Goal: Navigation & Orientation: Find specific page/section

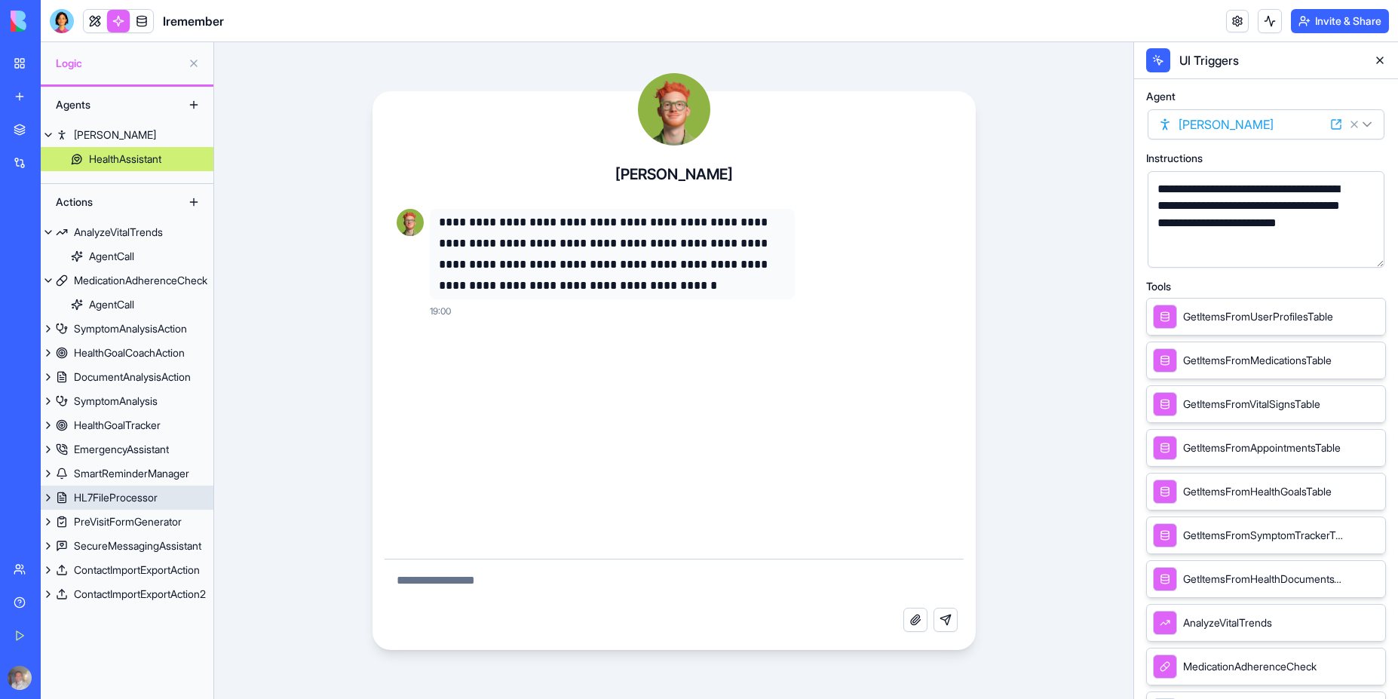
click at [124, 498] on div "HL7FileProcessor" at bounding box center [116, 497] width 84 height 15
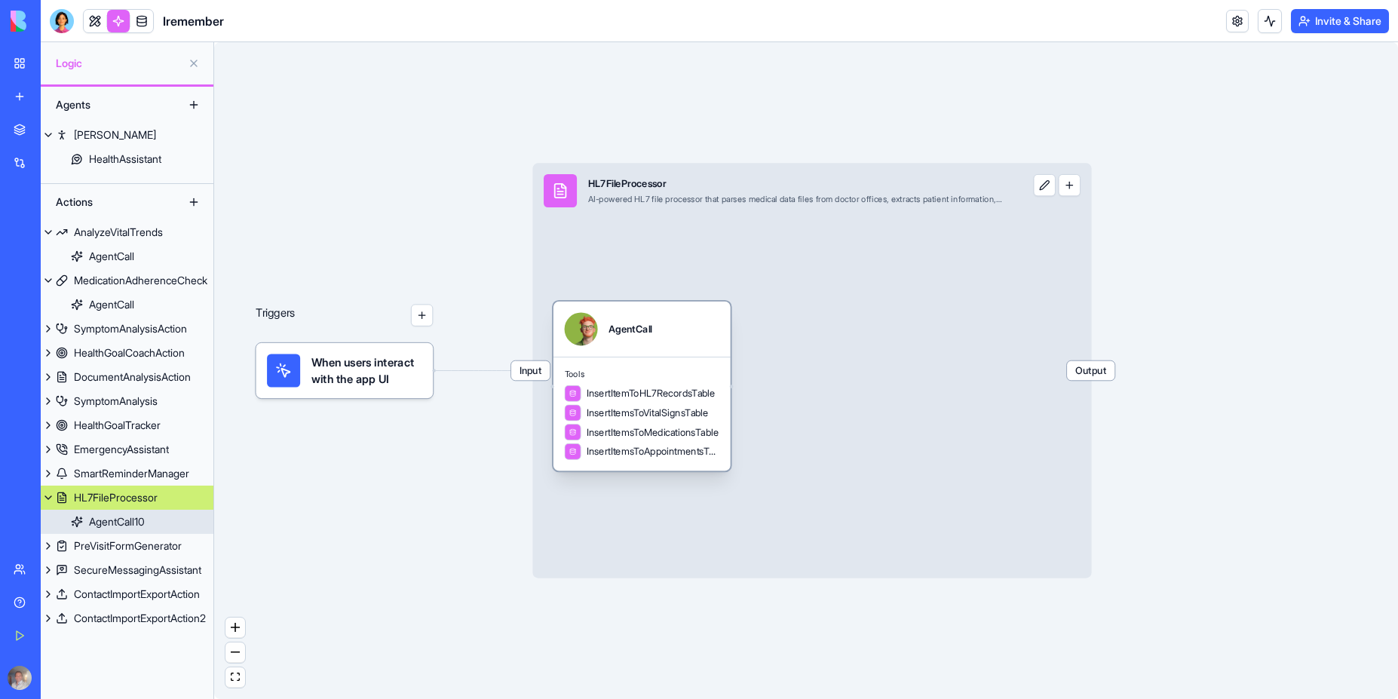
click at [117, 524] on div "AgentCall10" at bounding box center [117, 521] width 56 height 15
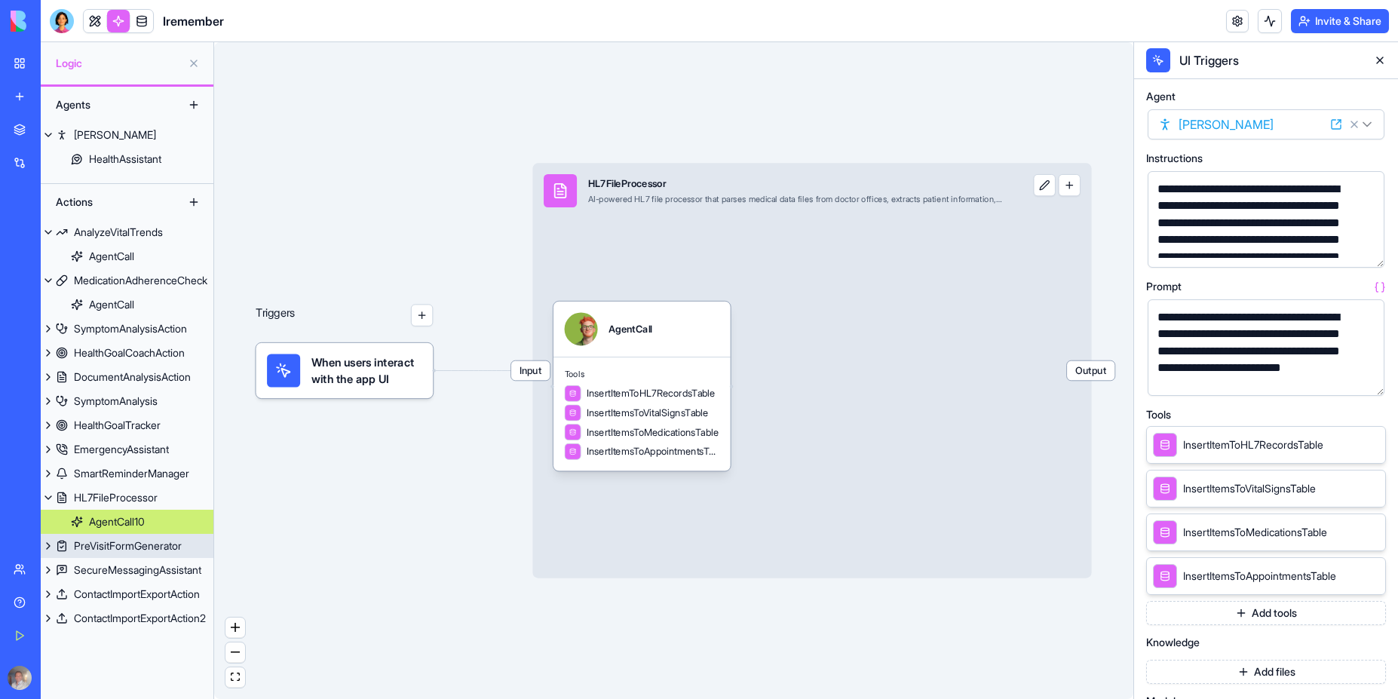
click at [127, 550] on div "PreVisitFormGenerator" at bounding box center [128, 545] width 108 height 15
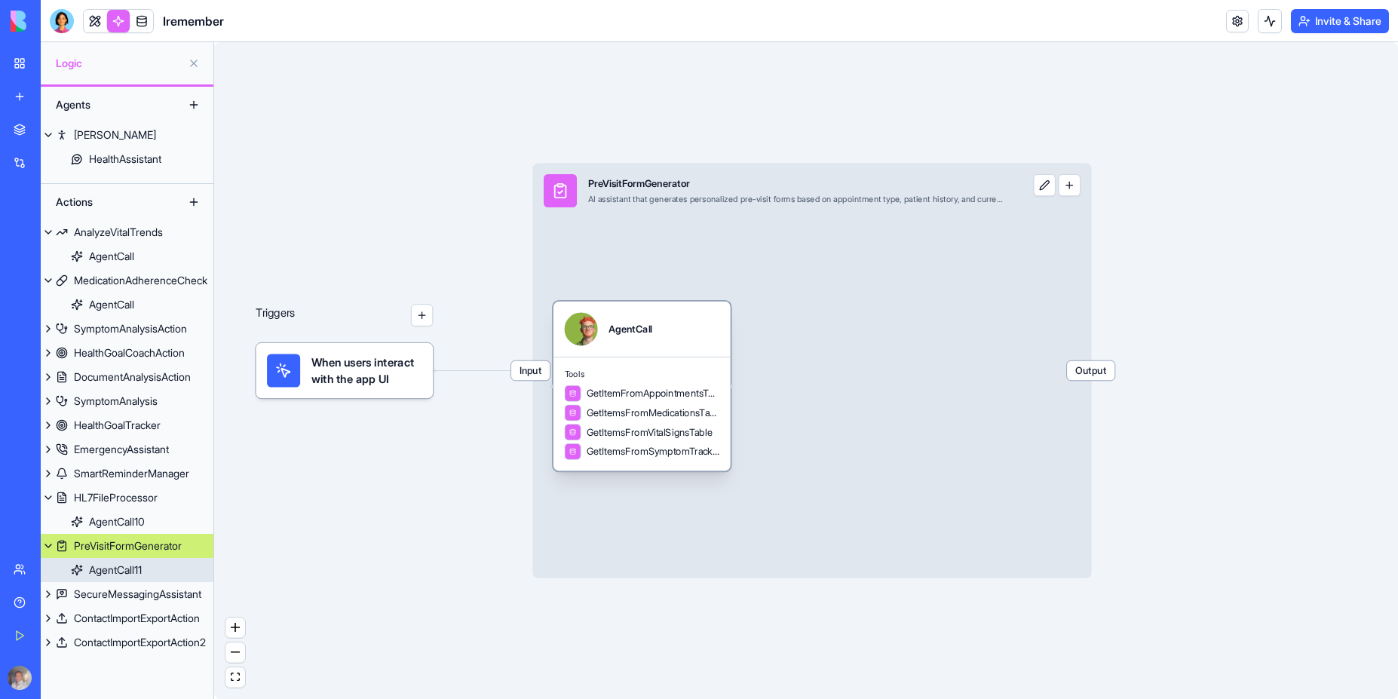
click at [126, 569] on div "AgentCall11" at bounding box center [115, 570] width 53 height 15
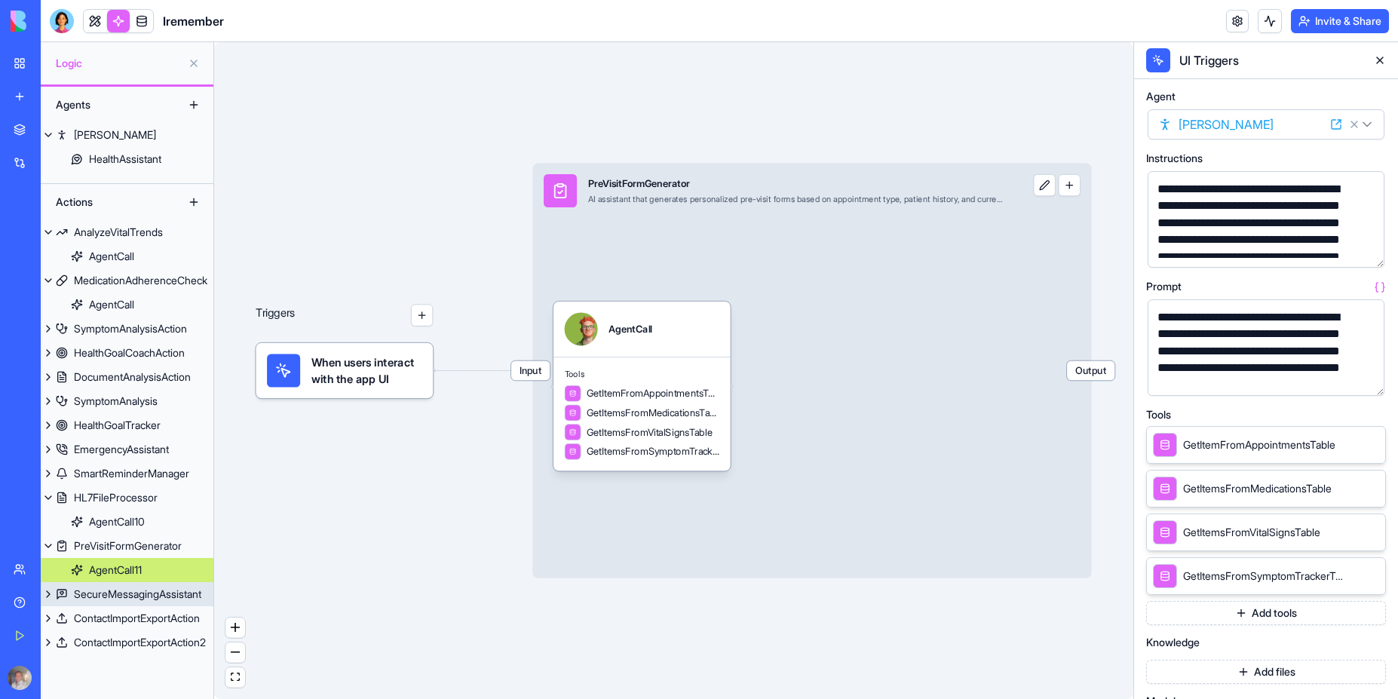
click at [131, 596] on div "SecureMessagingAssistant" at bounding box center [137, 594] width 127 height 15
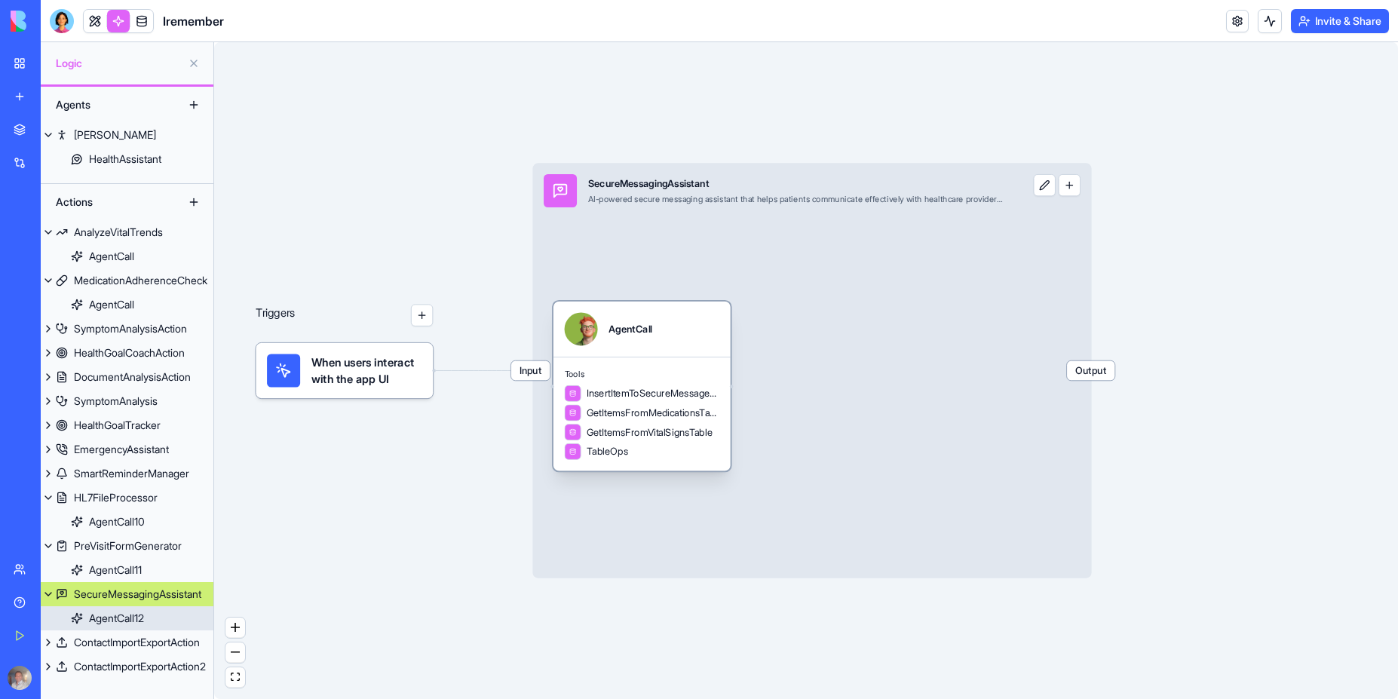
click at [131, 615] on div "AgentCall12" at bounding box center [116, 618] width 55 height 15
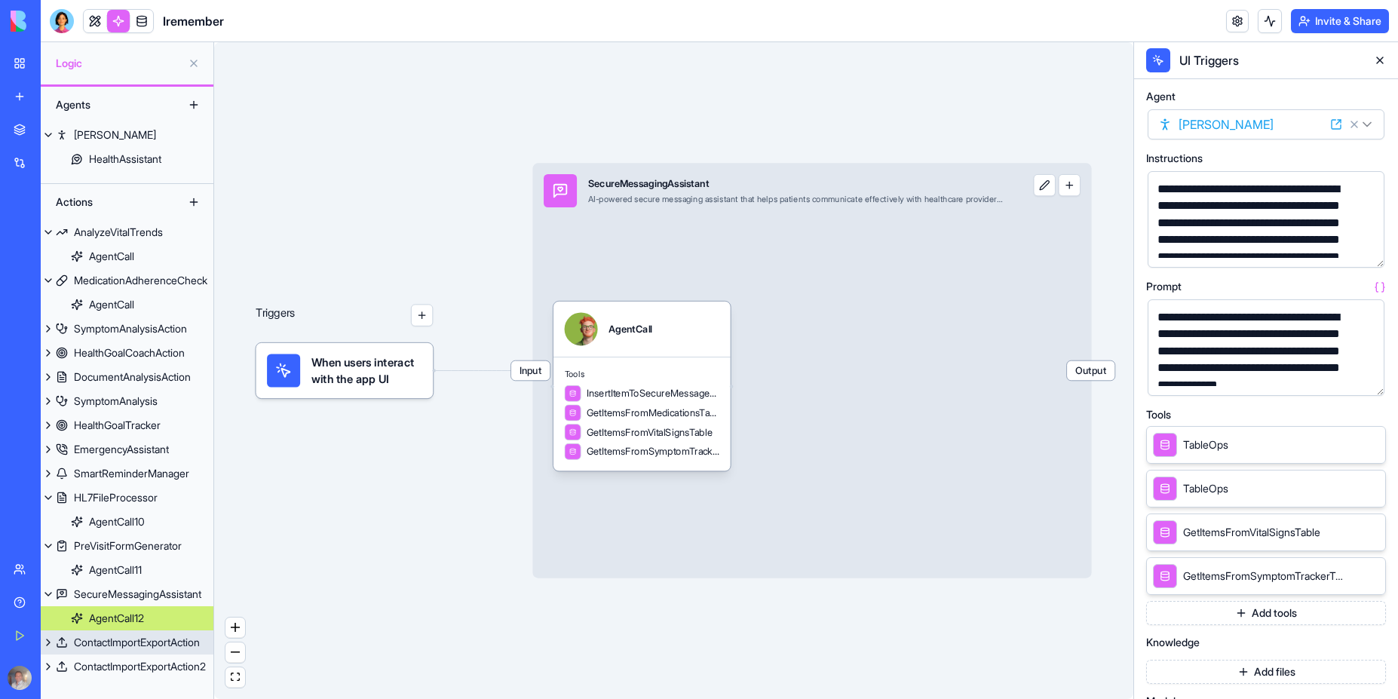
click at [128, 652] on link "ContactImportExportAction" at bounding box center [127, 642] width 173 height 24
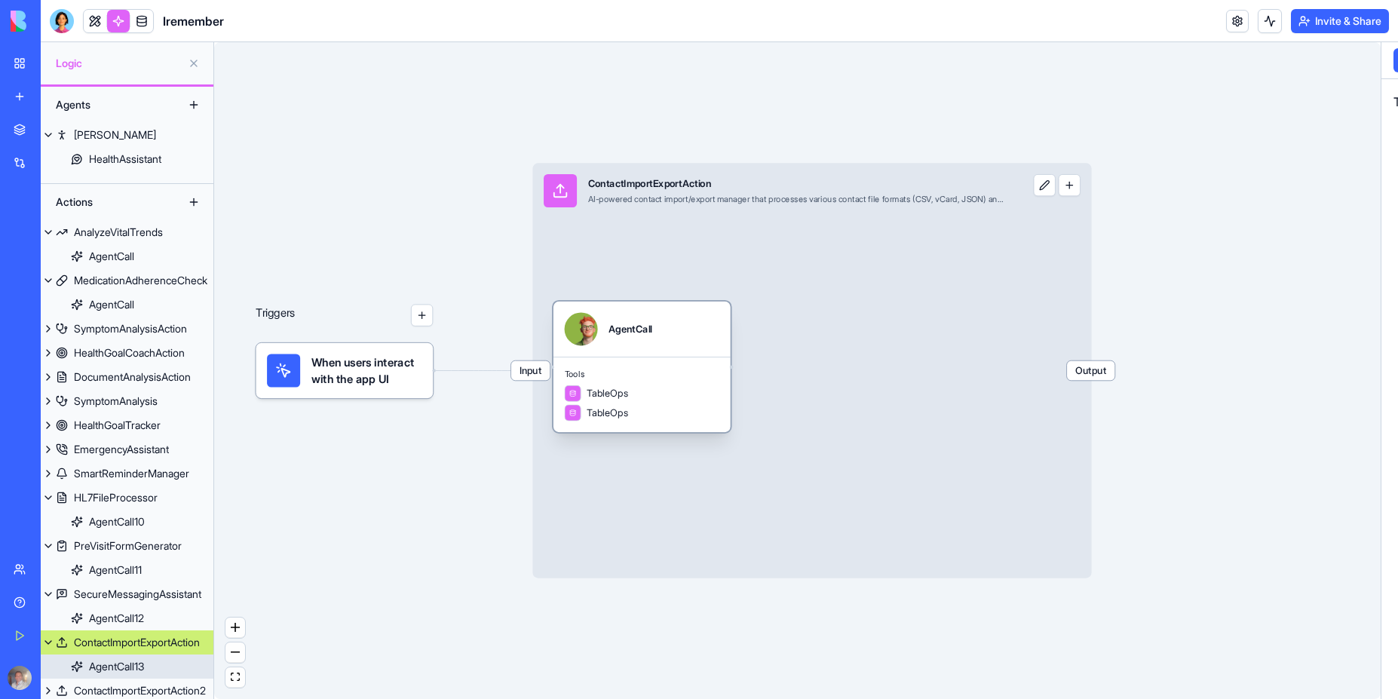
scroll to position [16, 0]
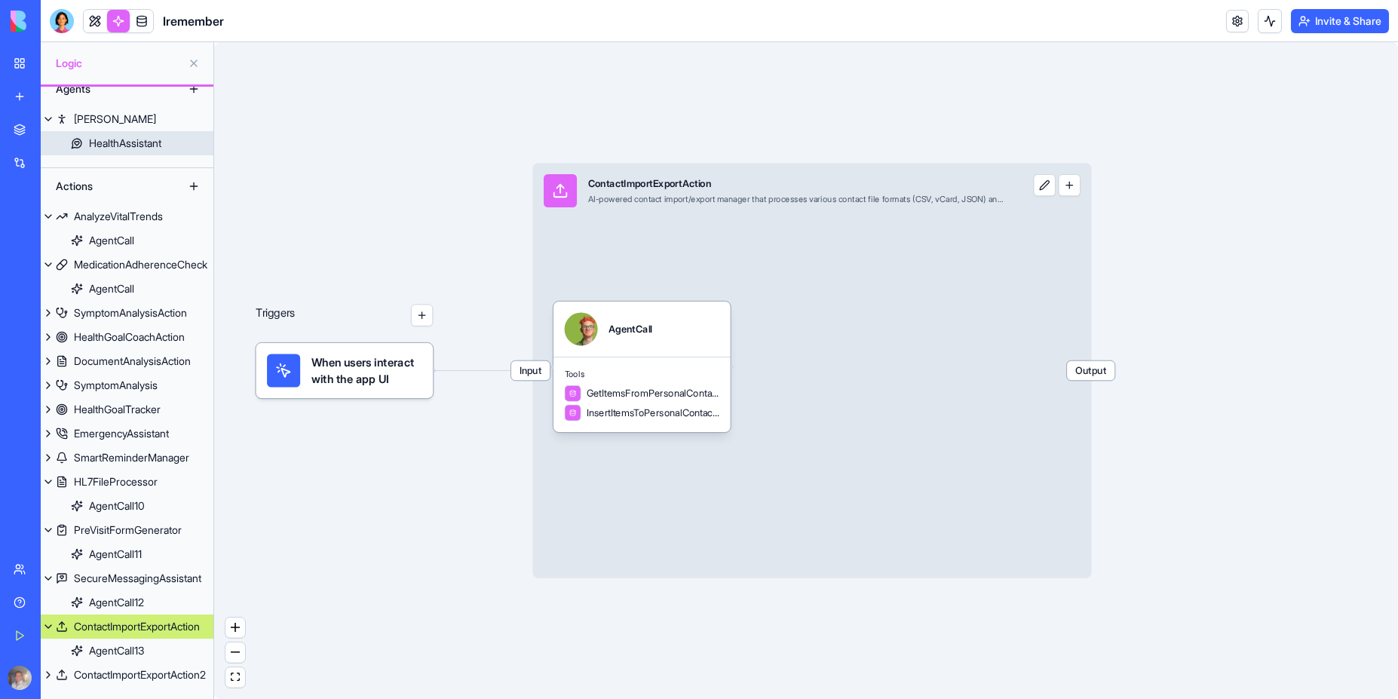
click at [121, 143] on div "HealthAssistant" at bounding box center [125, 143] width 72 height 15
